Goal: Communication & Community: Participate in discussion

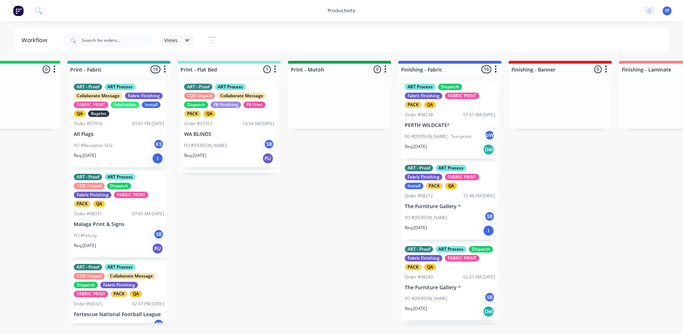
scroll to position [430, 0]
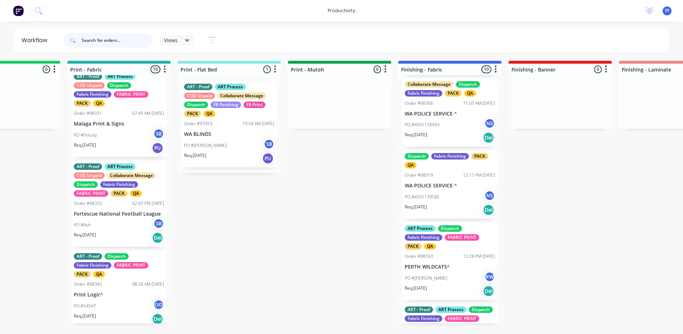
click at [130, 41] on input "text" at bounding box center [117, 40] width 71 height 14
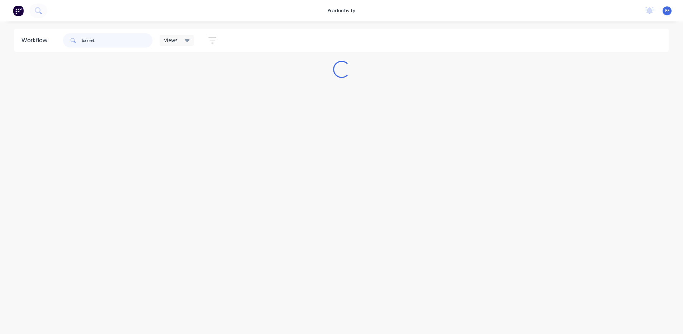
scroll to position [0, 0]
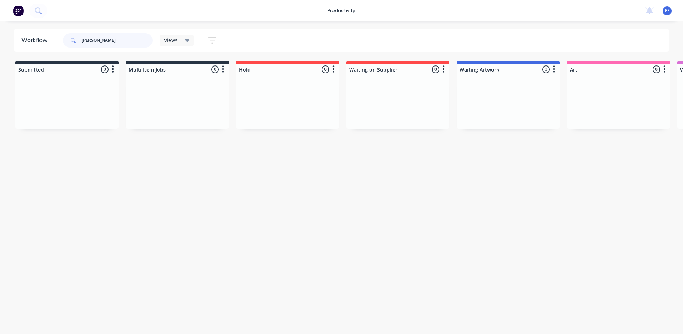
type input "[PERSON_NAME]"
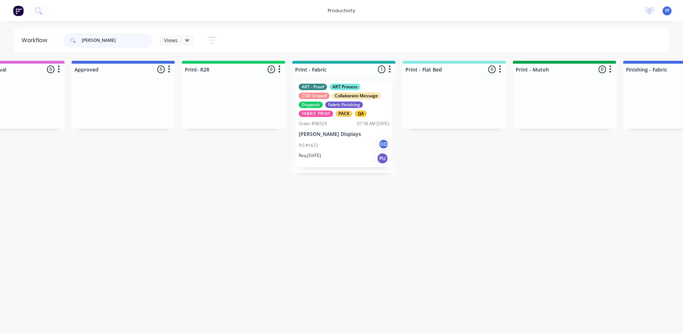
scroll to position [0, 748]
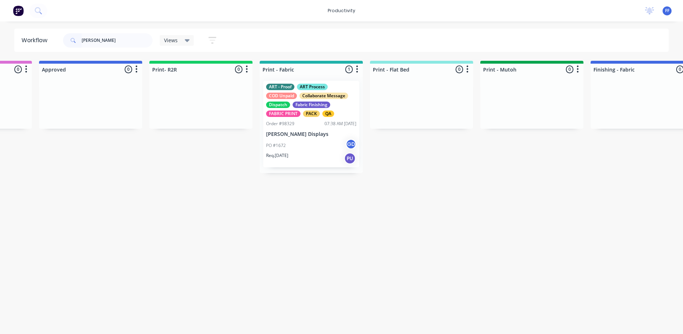
click at [312, 158] on div "Req. [DATE] PU" at bounding box center [311, 159] width 90 height 12
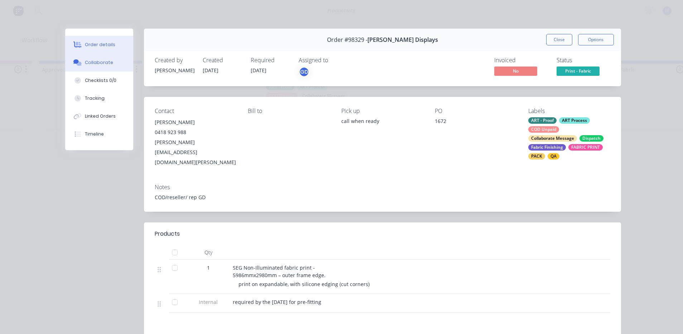
click at [102, 60] on button "Collaborate" at bounding box center [99, 63] width 68 height 18
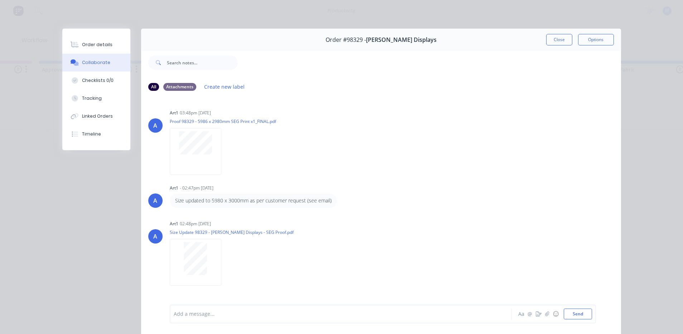
click at [228, 325] on div "Add a message... Aa @ ☺ Send" at bounding box center [381, 314] width 480 height 40
click at [229, 317] on div at bounding box center [330, 315] width 313 height 8
drag, startPoint x: 249, startPoint y: 316, endPoint x: 237, endPoint y: 318, distance: 12.0
click at [237, 318] on div "slight banding in yellow and small ink drops" at bounding box center [331, 314] width 314 height 11
click at [273, 316] on div "slight banding in yellow and mini ink drops" at bounding box center [330, 315] width 313 height 8
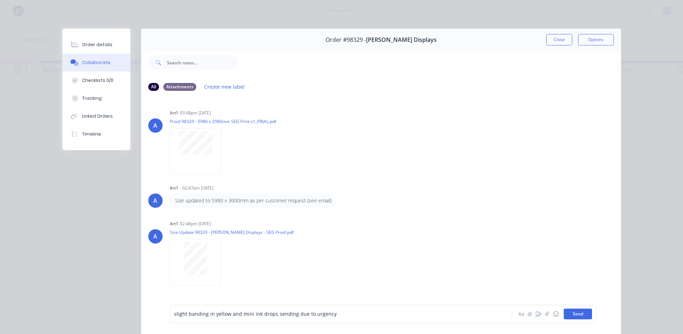
click at [574, 316] on button "Send" at bounding box center [578, 314] width 28 height 11
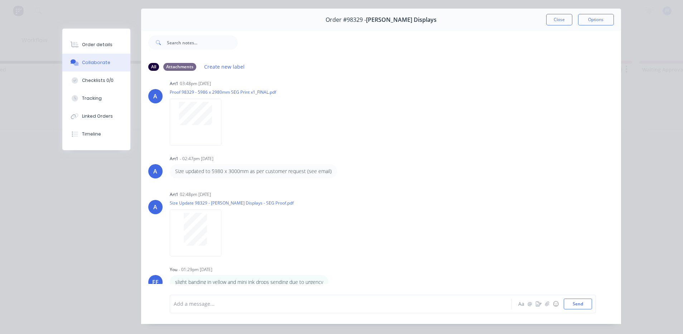
scroll to position [0, 0]
click at [556, 17] on button "Close" at bounding box center [559, 19] width 26 height 11
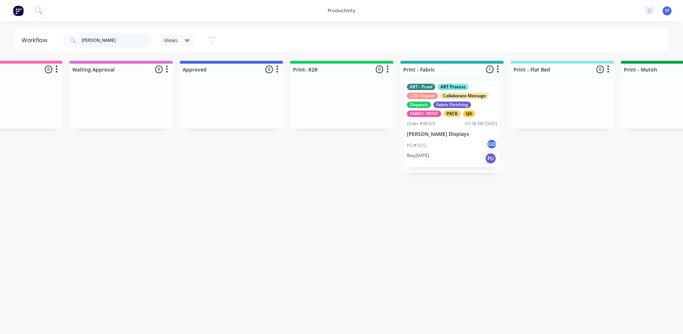
scroll to position [0, 610]
click at [414, 148] on p "PO #1672" at bounding box center [415, 146] width 20 height 6
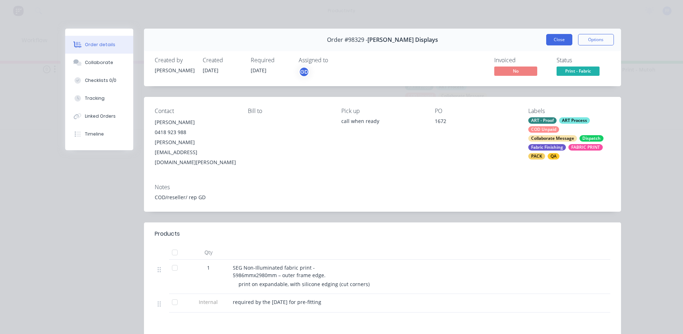
click at [556, 42] on button "Close" at bounding box center [559, 39] width 26 height 11
